Goal: Communication & Community: Answer question/provide support

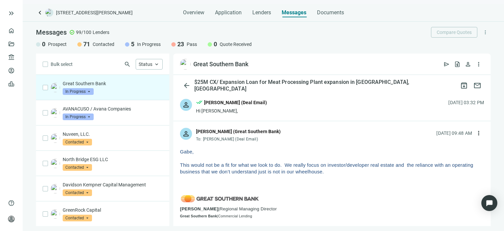
click at [111, 88] on div "Great Southern Bank In Progress arrow_drop_down" at bounding box center [113, 87] width 100 height 15
click at [476, 133] on span "more_vert" at bounding box center [479, 133] width 7 height 7
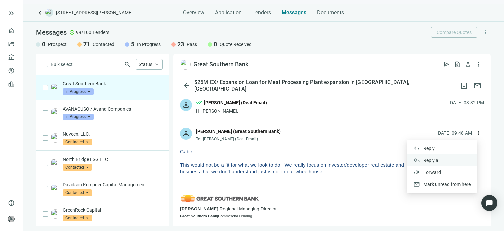
click at [437, 160] on span "Reply all" at bounding box center [432, 160] width 17 height 5
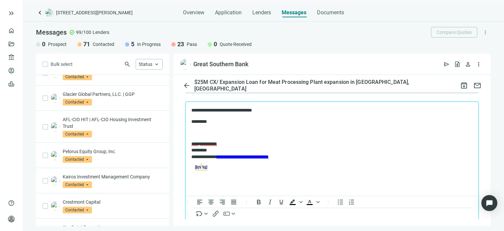
scroll to position [611, 0]
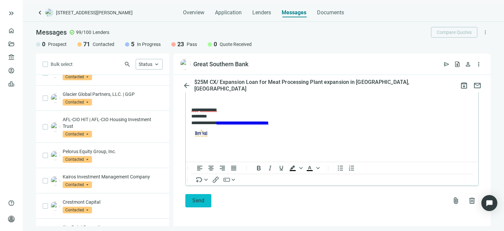
click at [195, 198] on span "Send" at bounding box center [198, 201] width 12 height 6
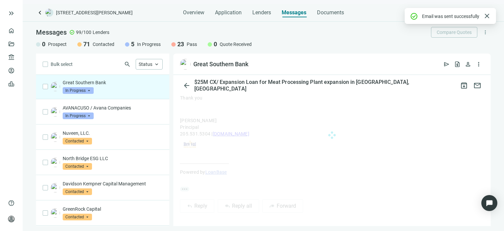
scroll to position [0, 0]
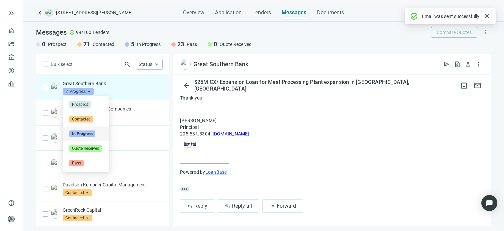
click at [89, 90] on span "In Progress" at bounding box center [78, 91] width 31 height 7
click at [76, 163] on span "Pass" at bounding box center [76, 163] width 14 height 7
